Goal: Information Seeking & Learning: Learn about a topic

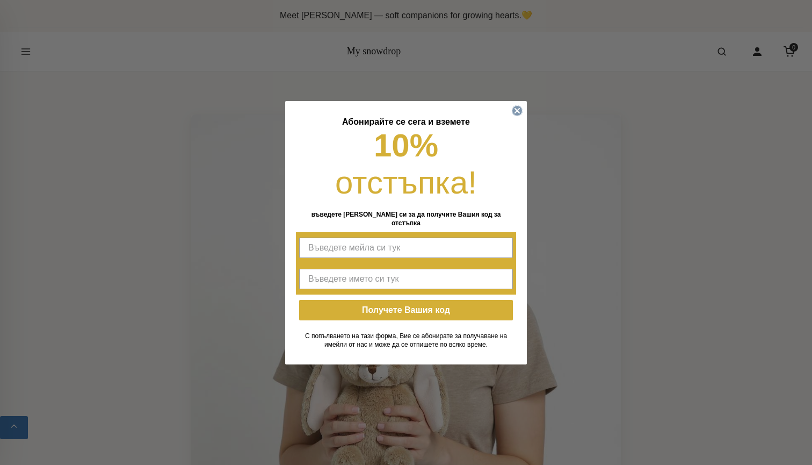
click at [515, 112] on icon "Close dialog" at bounding box center [517, 110] width 4 height 4
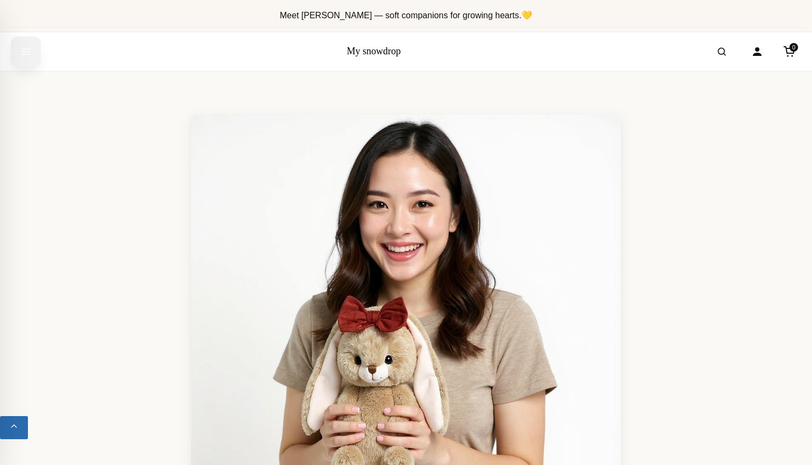
click at [24, 52] on icon "Open menu" at bounding box center [25, 51] width 11 height 19
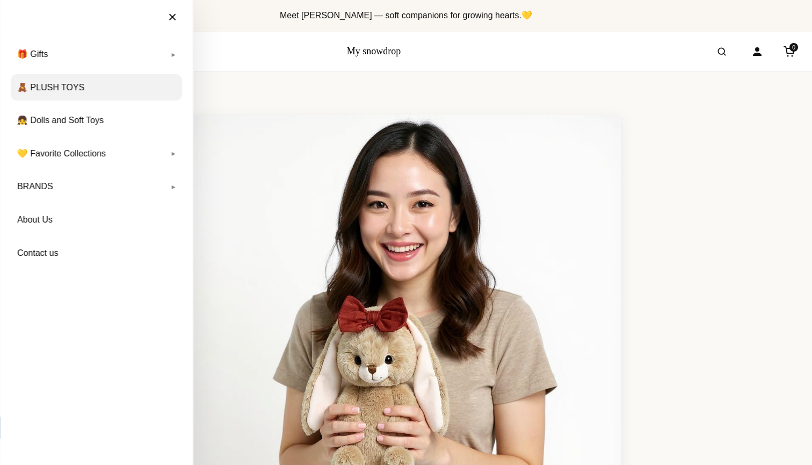
click at [128, 92] on link "🧸 PLUSH TOYS" at bounding box center [96, 87] width 171 height 27
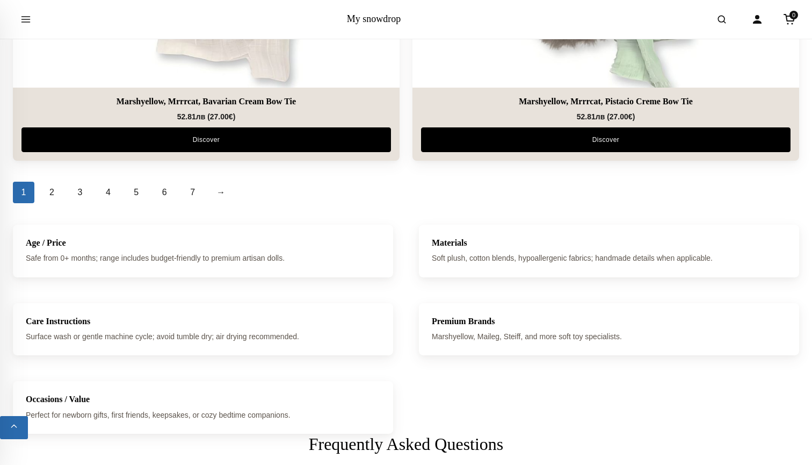
scroll to position [3933, 0]
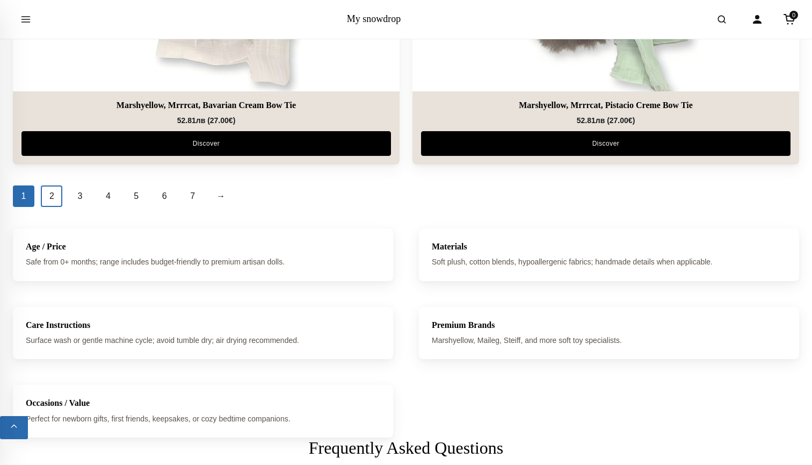
click at [53, 197] on link "2" at bounding box center [51, 195] width 21 height 21
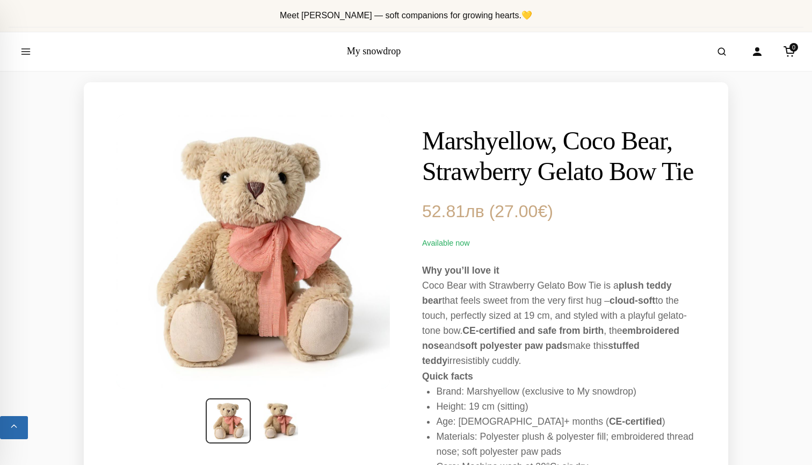
click at [482, 141] on h1 "Marshyellow, Coco Bear, Strawberry Gelato Bow Tie" at bounding box center [559, 156] width 274 height 62
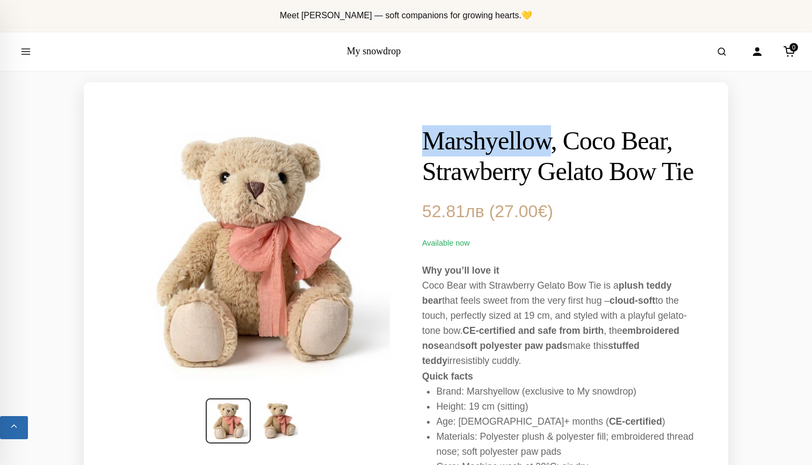
click at [482, 141] on h1 "Marshyellow, Coco Bear, Strawberry Gelato Bow Tie" at bounding box center [559, 156] width 274 height 62
copy h1 "Marshyellow"
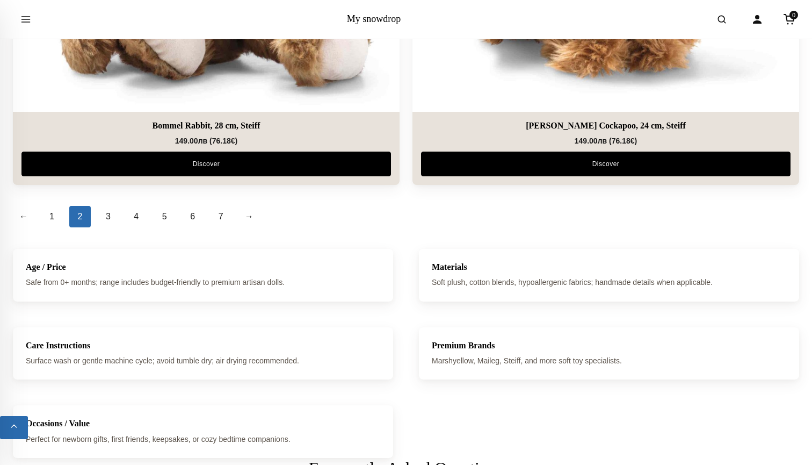
scroll to position [3900, 0]
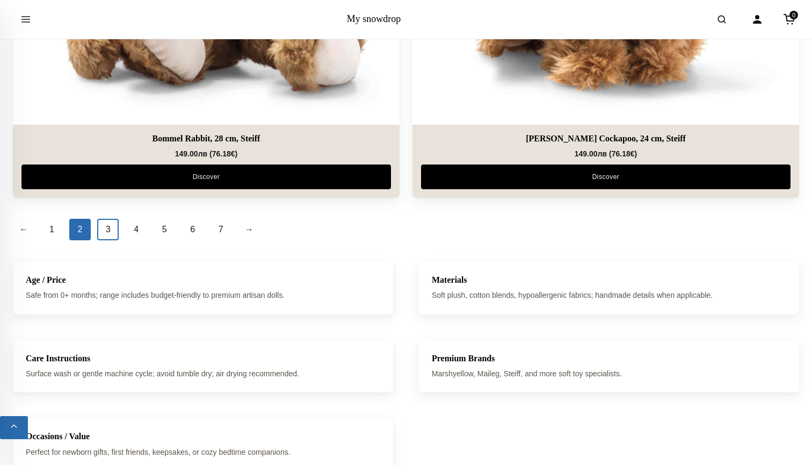
click at [111, 233] on link "3" at bounding box center [107, 229] width 21 height 21
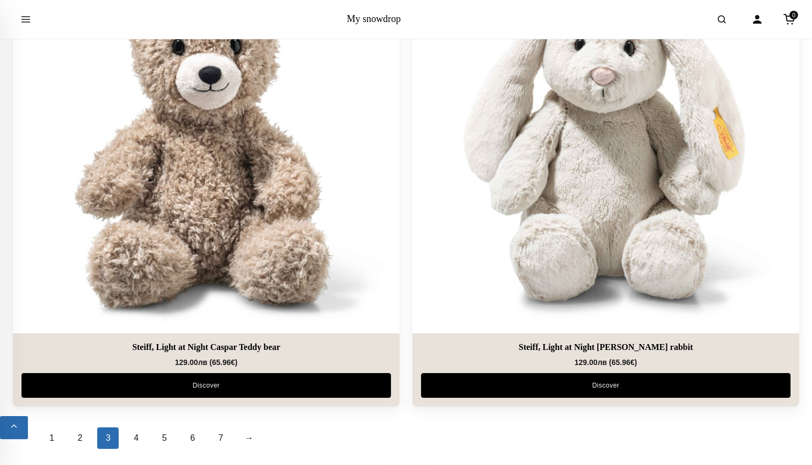
scroll to position [3889, 0]
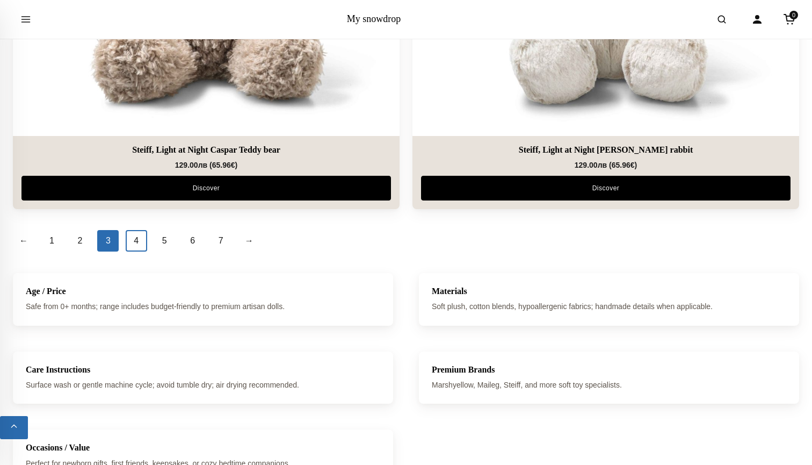
click at [138, 239] on link "4" at bounding box center [136, 240] width 21 height 21
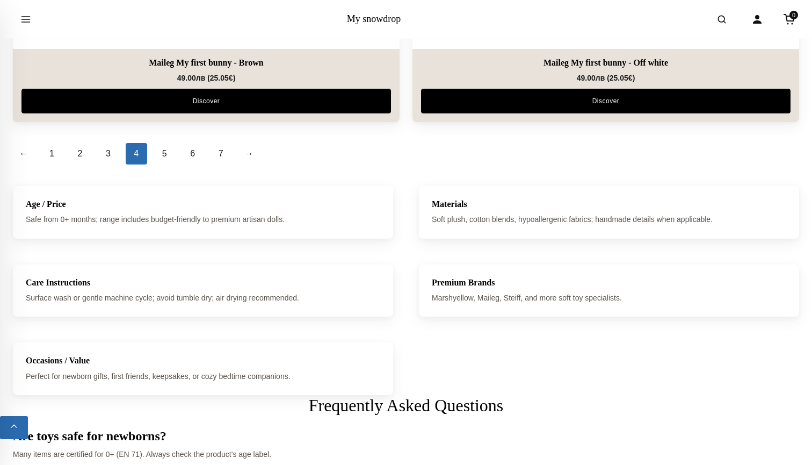
scroll to position [3934, 0]
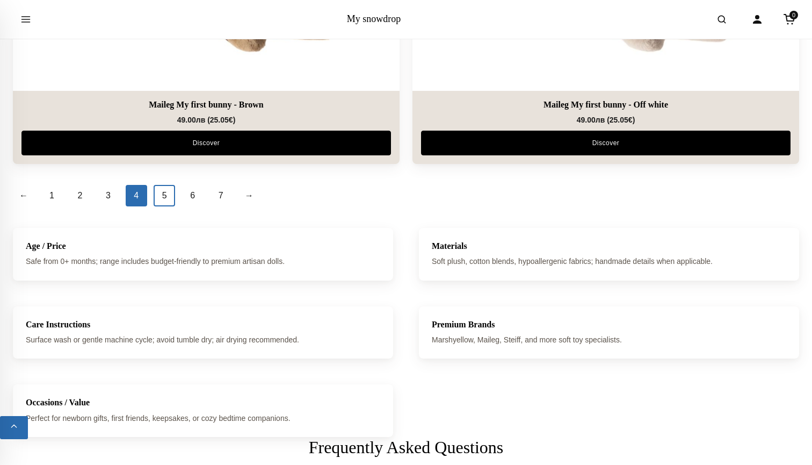
click at [170, 199] on link "5" at bounding box center [164, 195] width 21 height 21
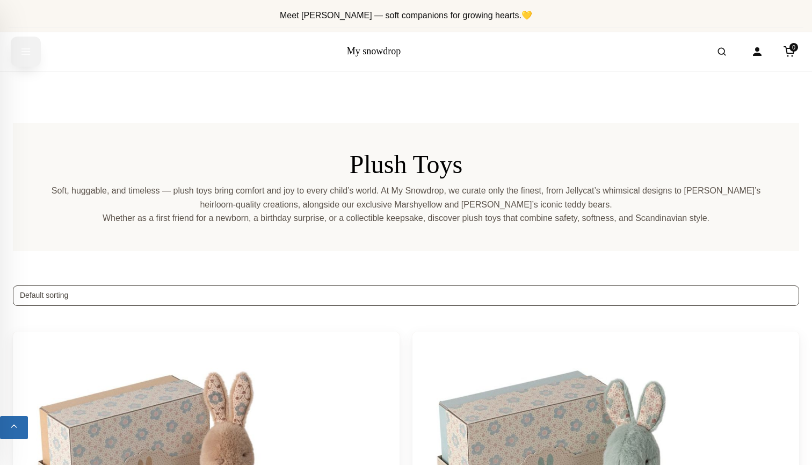
click at [26, 58] on icon "Open menu" at bounding box center [25, 51] width 11 height 19
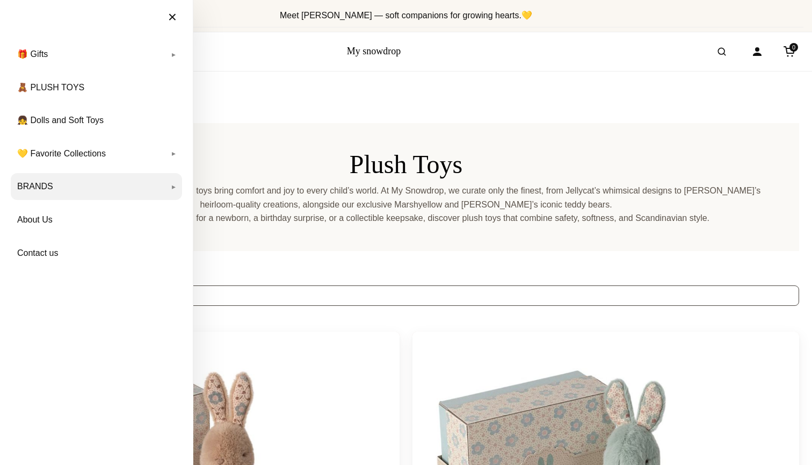
click at [170, 183] on link "BRANDS" at bounding box center [96, 186] width 171 height 27
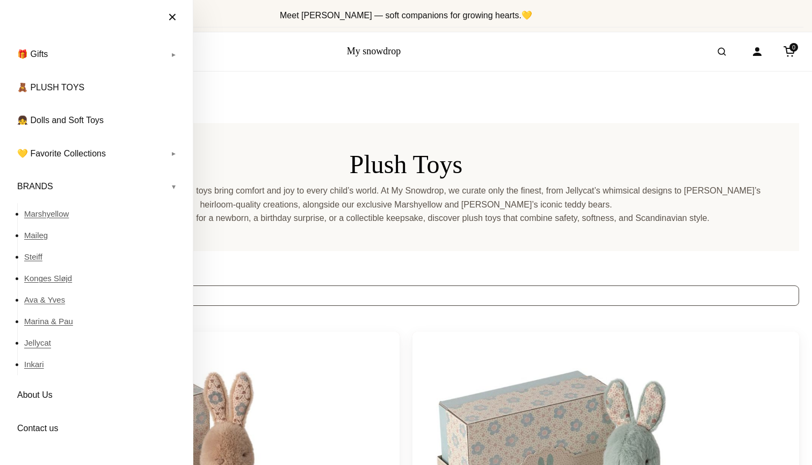
click at [45, 346] on link "Jellycat" at bounding box center [103, 342] width 158 height 21
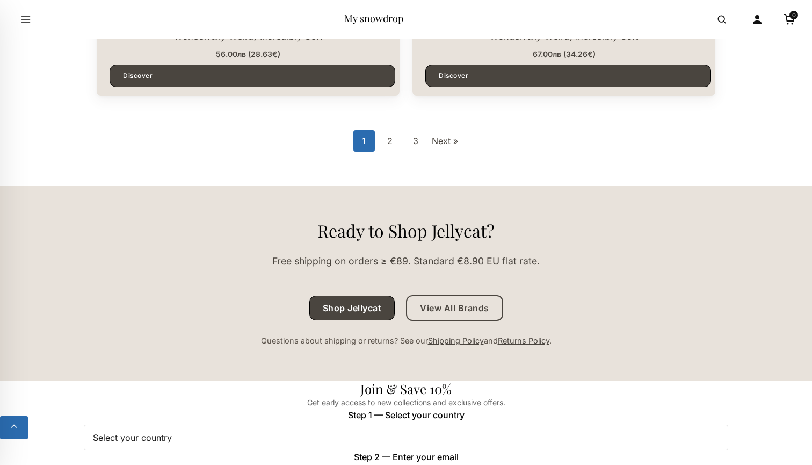
scroll to position [3286, 0]
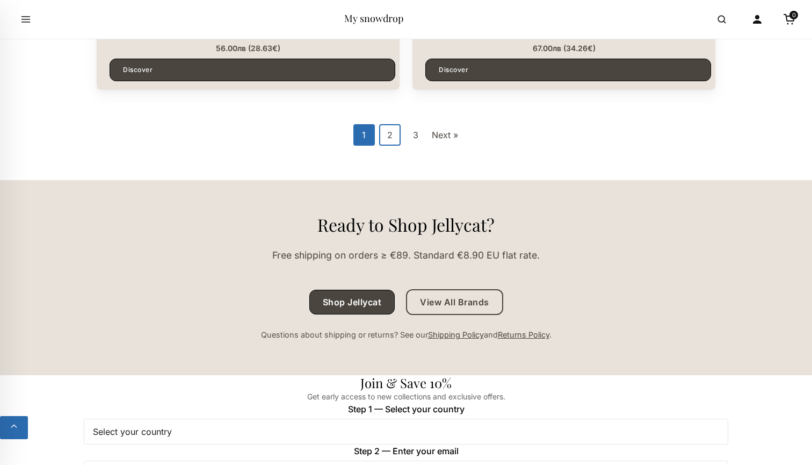
click at [387, 132] on link "2" at bounding box center [389, 134] width 21 height 21
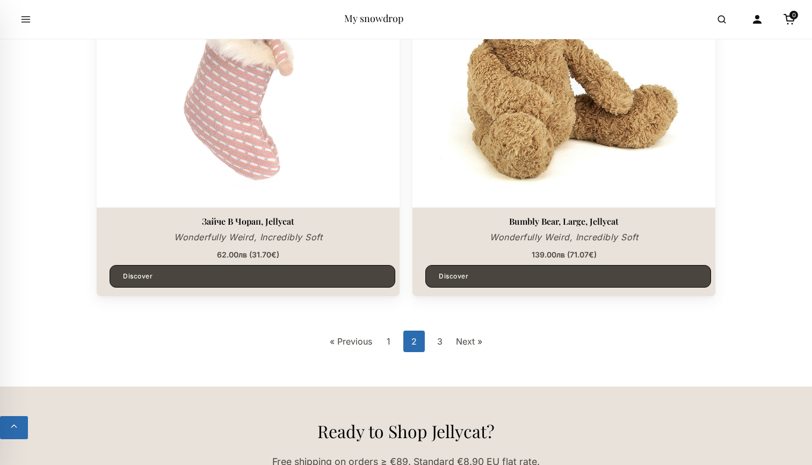
scroll to position [3127, 0]
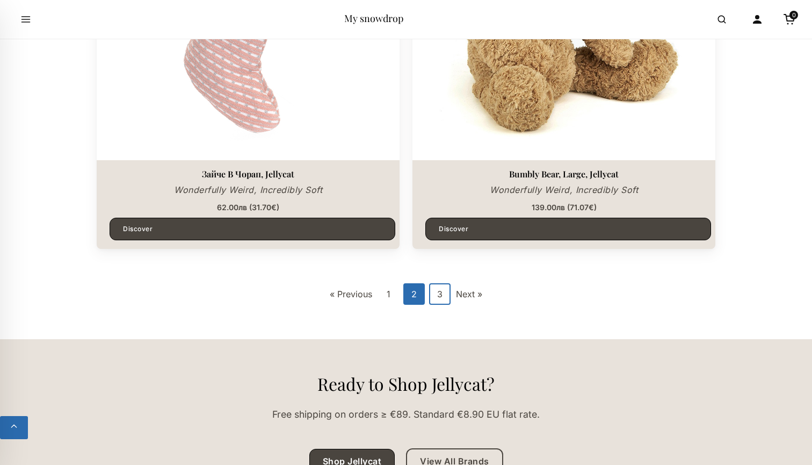
click at [439, 283] on link "3" at bounding box center [439, 293] width 21 height 21
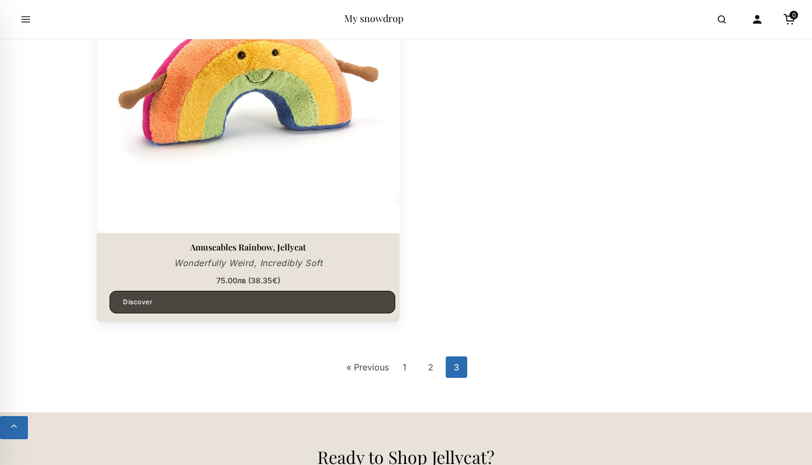
scroll to position [1612, 0]
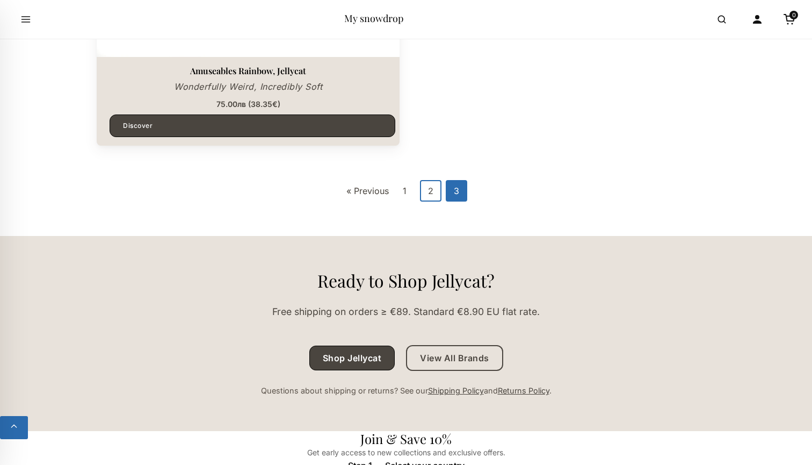
click at [434, 190] on link "2" at bounding box center [430, 190] width 21 height 21
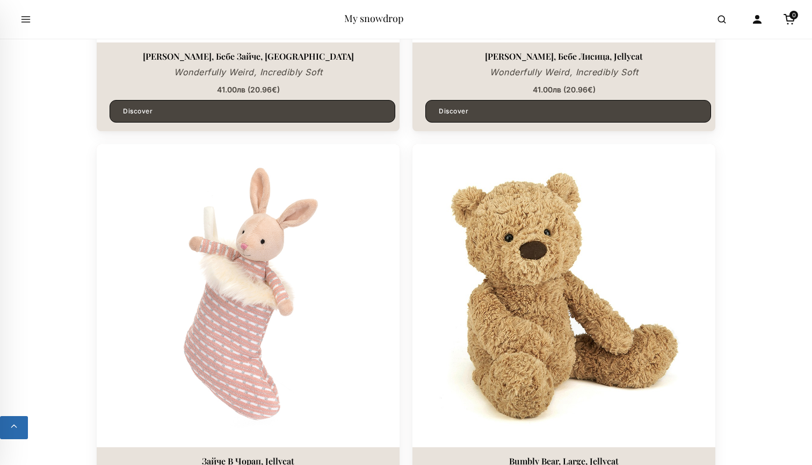
scroll to position [2842, 0]
